Goal: Transaction & Acquisition: Purchase product/service

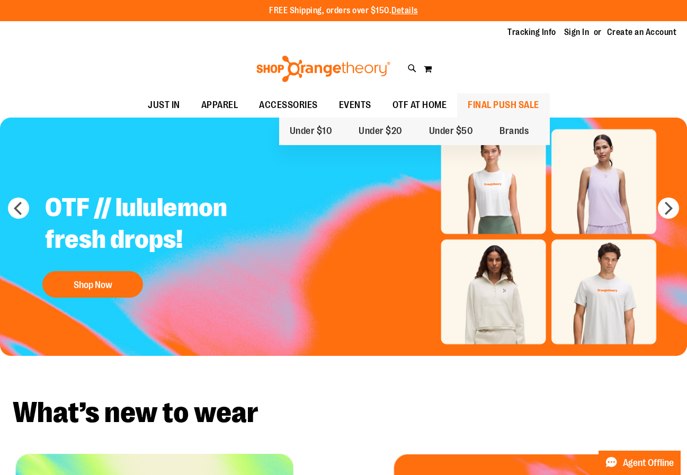
type input "**********"
click at [484, 105] on span "FINAL PUSH SALE" at bounding box center [503, 105] width 71 height 24
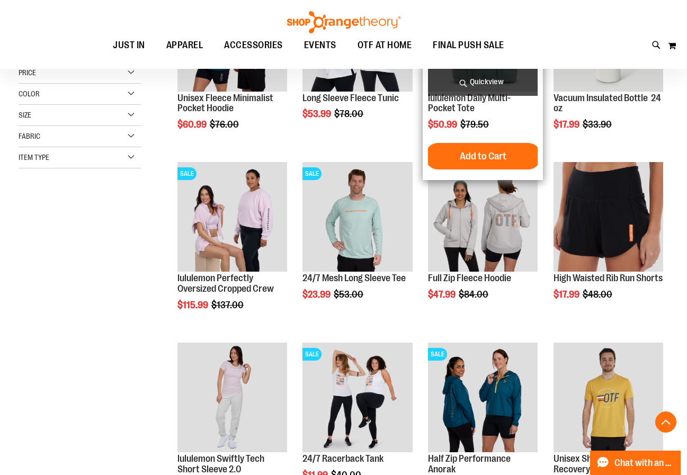
scroll to position [264, 0]
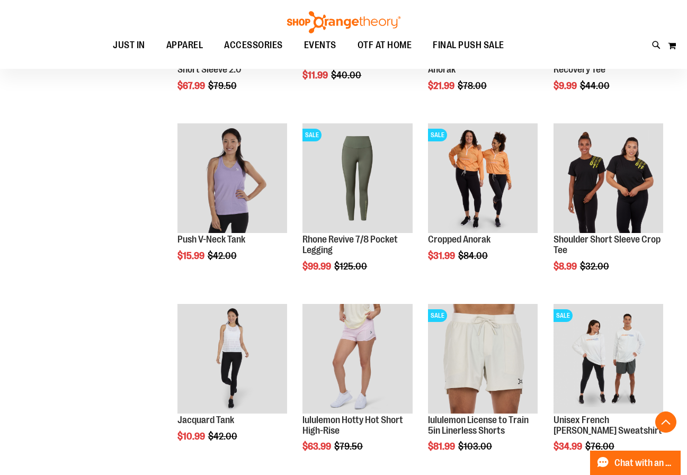
scroll to position [741, 0]
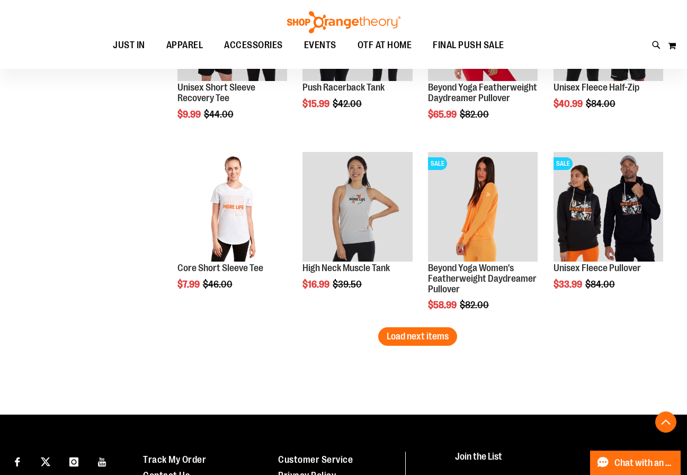
scroll to position [1535, 0]
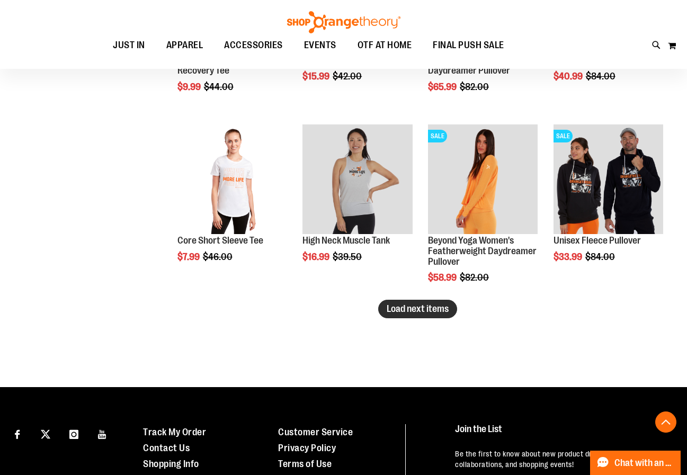
type input "**********"
click at [397, 306] on span "Load next items" at bounding box center [418, 308] width 62 height 11
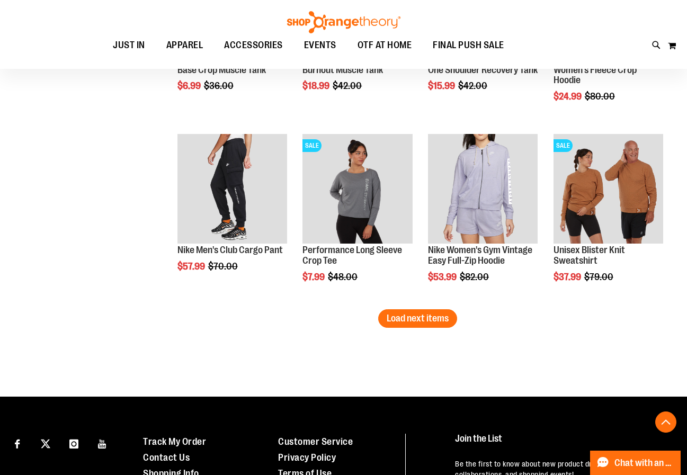
scroll to position [2117, 0]
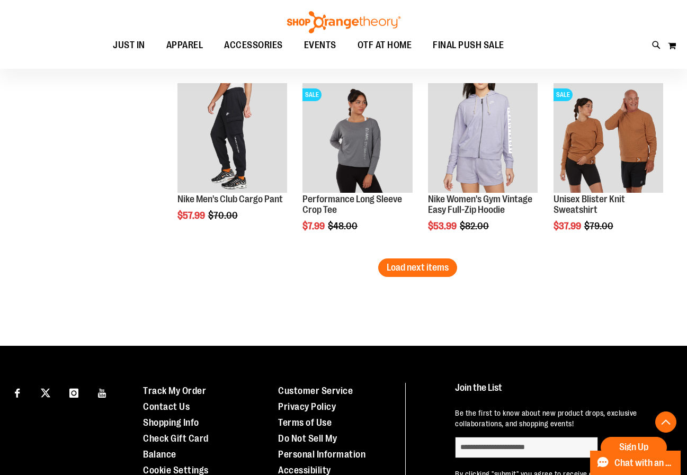
drag, startPoint x: 398, startPoint y: 269, endPoint x: 392, endPoint y: 273, distance: 6.8
click at [398, 270] on span "Load next items" at bounding box center [418, 267] width 62 height 11
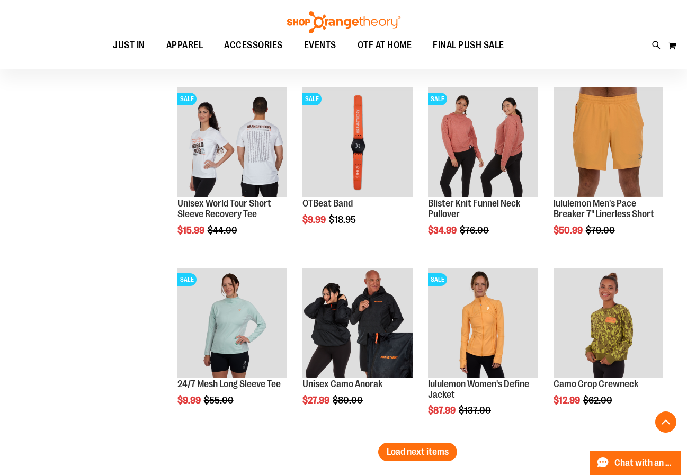
scroll to position [2488, 0]
